Goal: Information Seeking & Learning: Learn about a topic

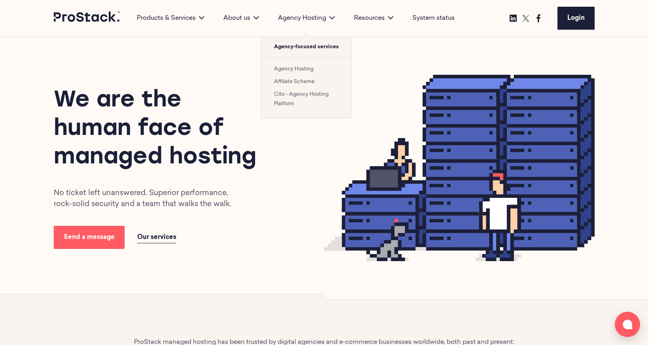
click at [291, 93] on link "Cito - Agency Hosting Platform" at bounding box center [301, 99] width 55 height 15
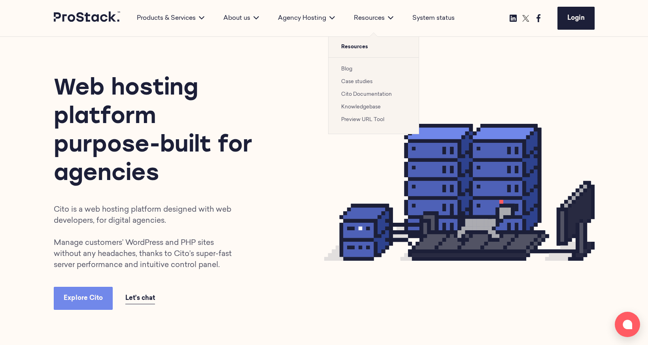
click at [346, 70] on link "Blog" at bounding box center [346, 68] width 11 height 5
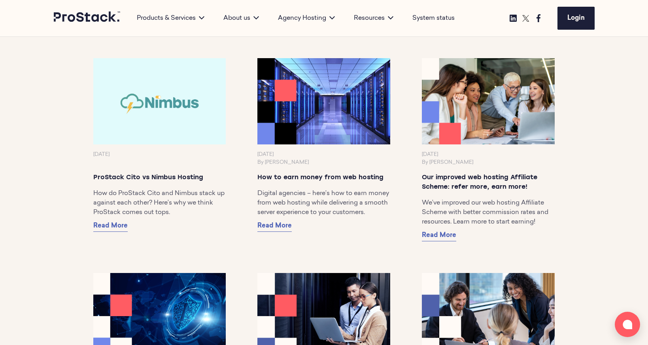
scroll to position [489, 0]
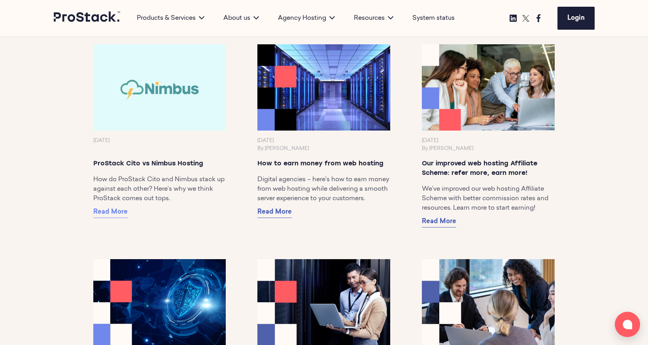
click at [120, 215] on span "Read More" at bounding box center [110, 212] width 34 height 6
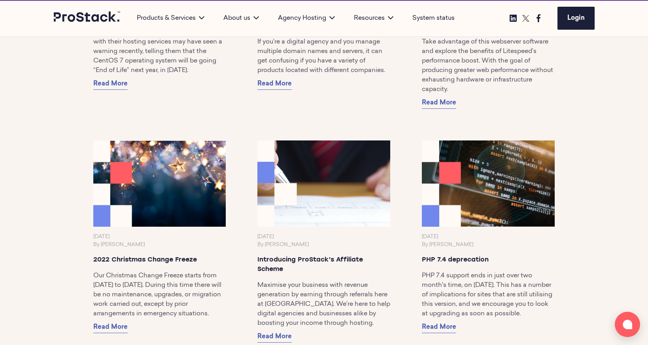
scroll to position [3879, 0]
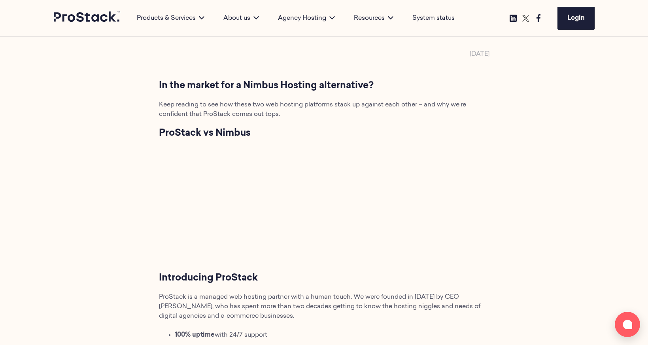
scroll to position [200, 0]
